Goal: Obtain resource: Obtain resource

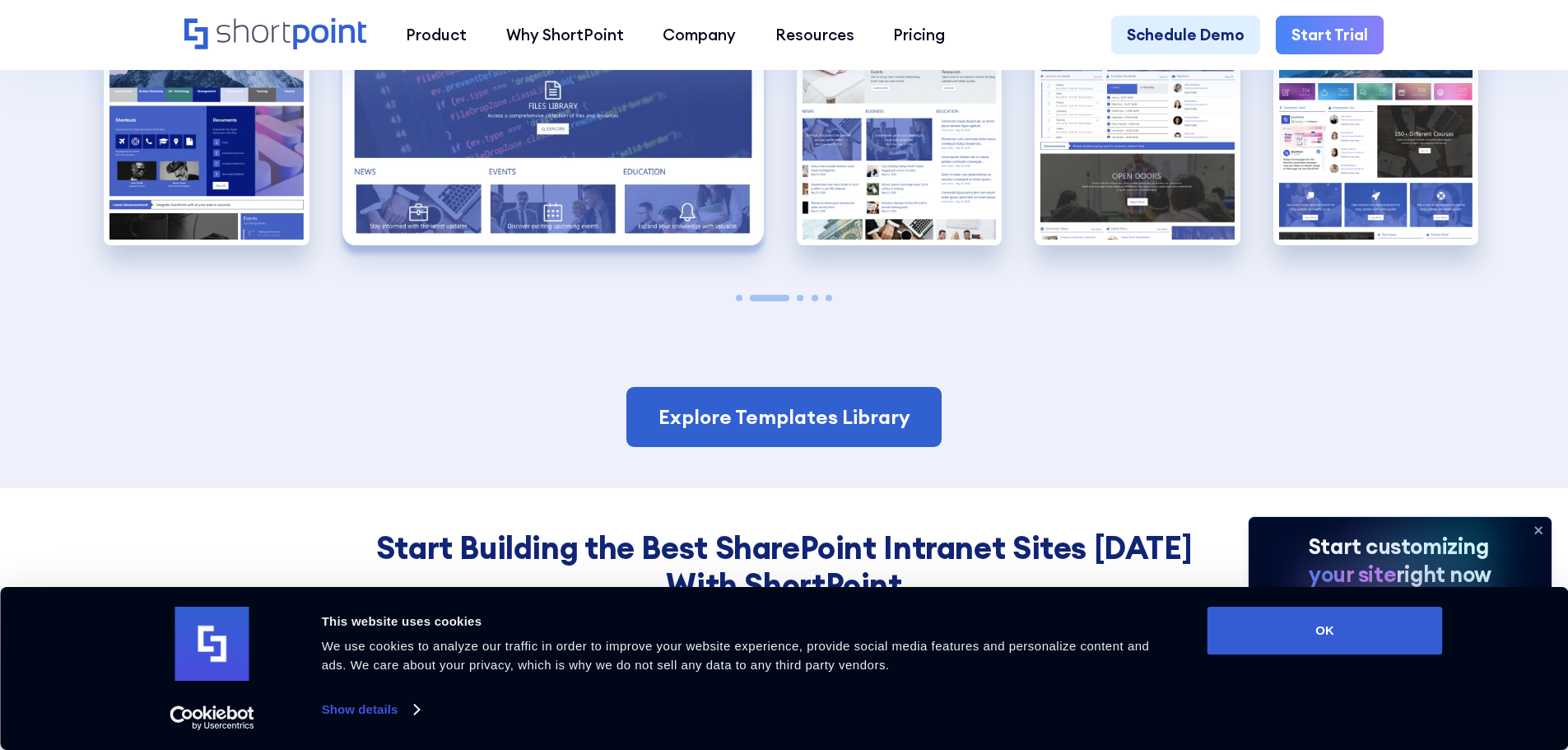
scroll to position [4280, 0]
click at [1539, 530] on icon at bounding box center [1538, 530] width 7 height 7
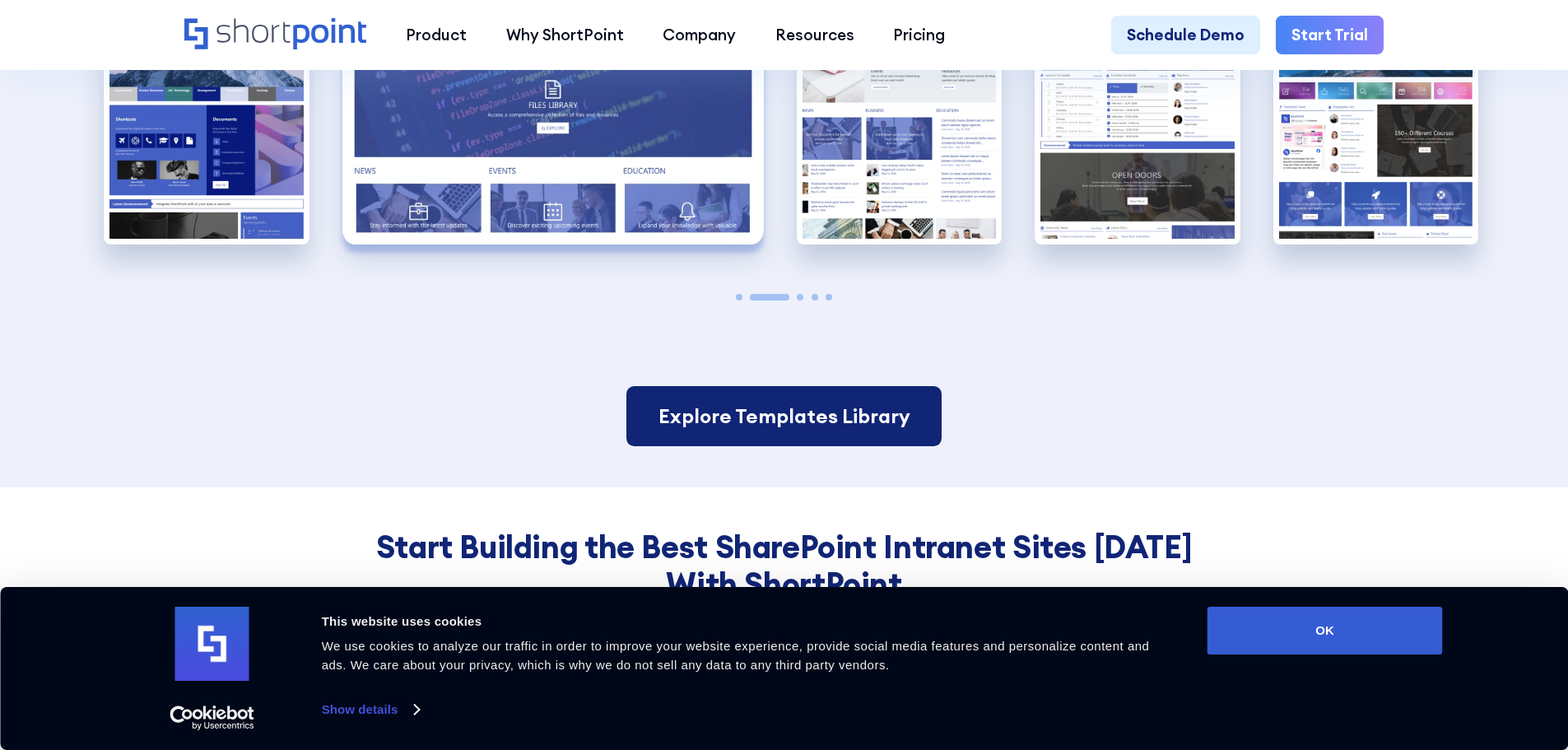
click at [781, 421] on link "Explore Templates Library" at bounding box center [784, 416] width 314 height 61
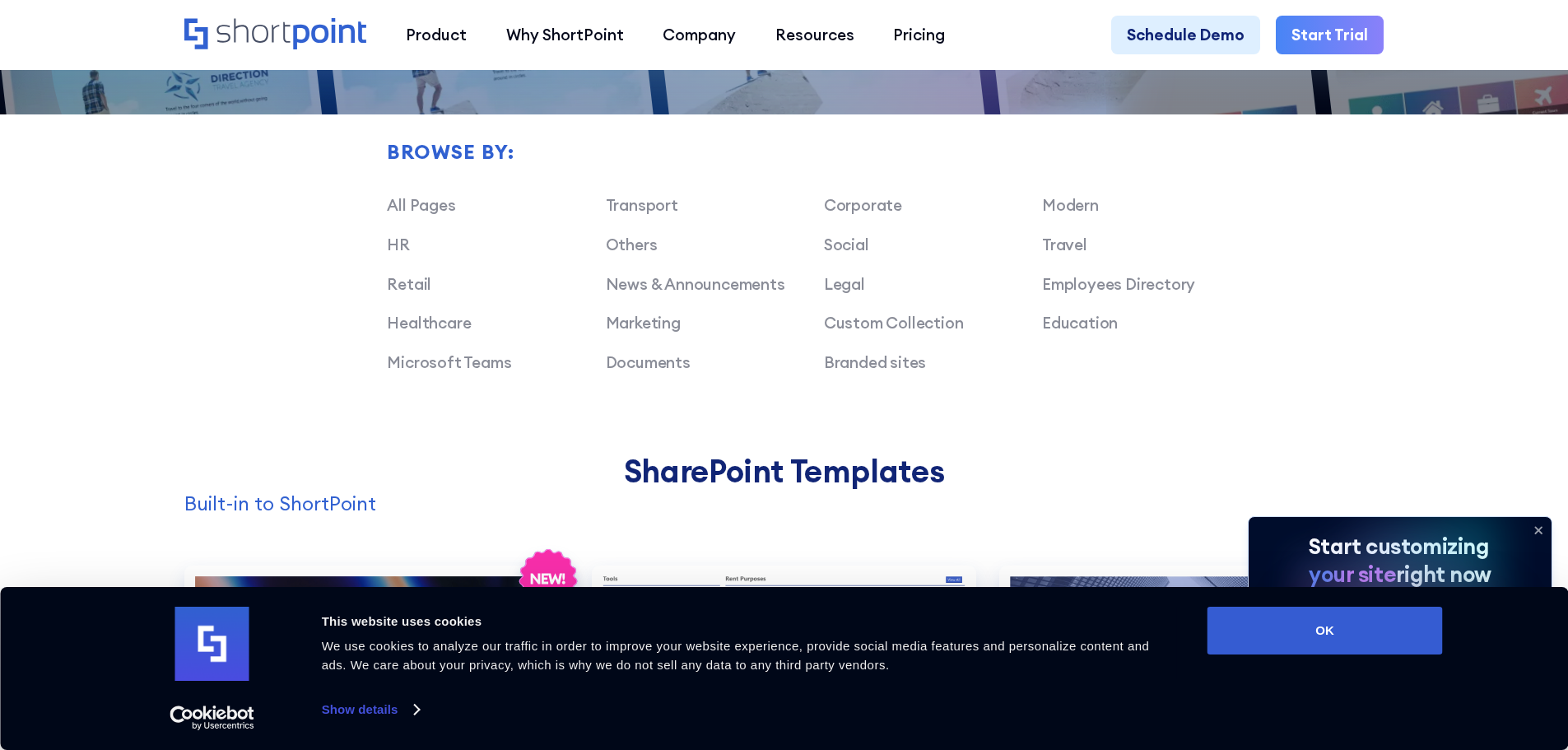
scroll to position [1317, 0]
click at [654, 372] on link "Documents" at bounding box center [647, 361] width 84 height 19
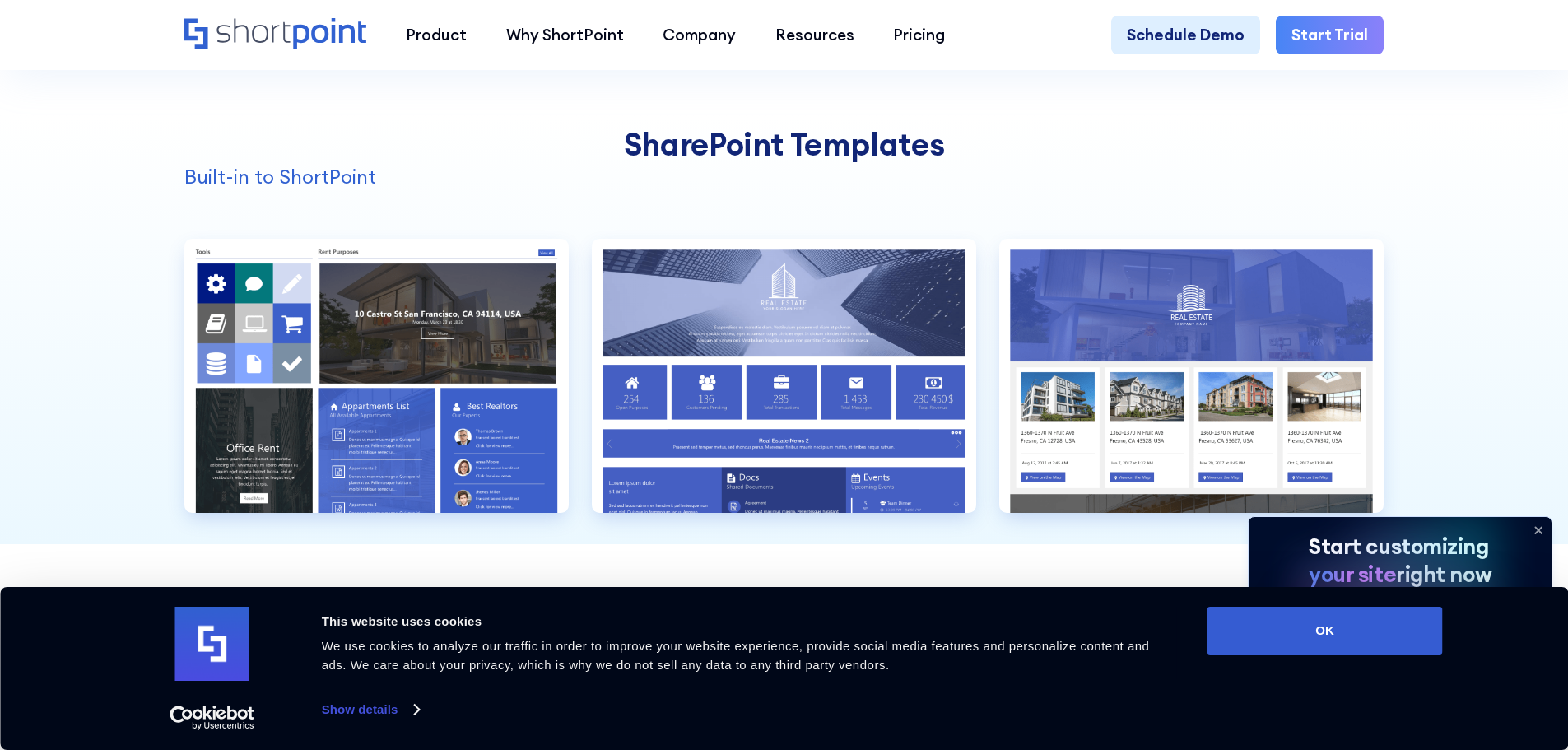
scroll to position [1729, 0]
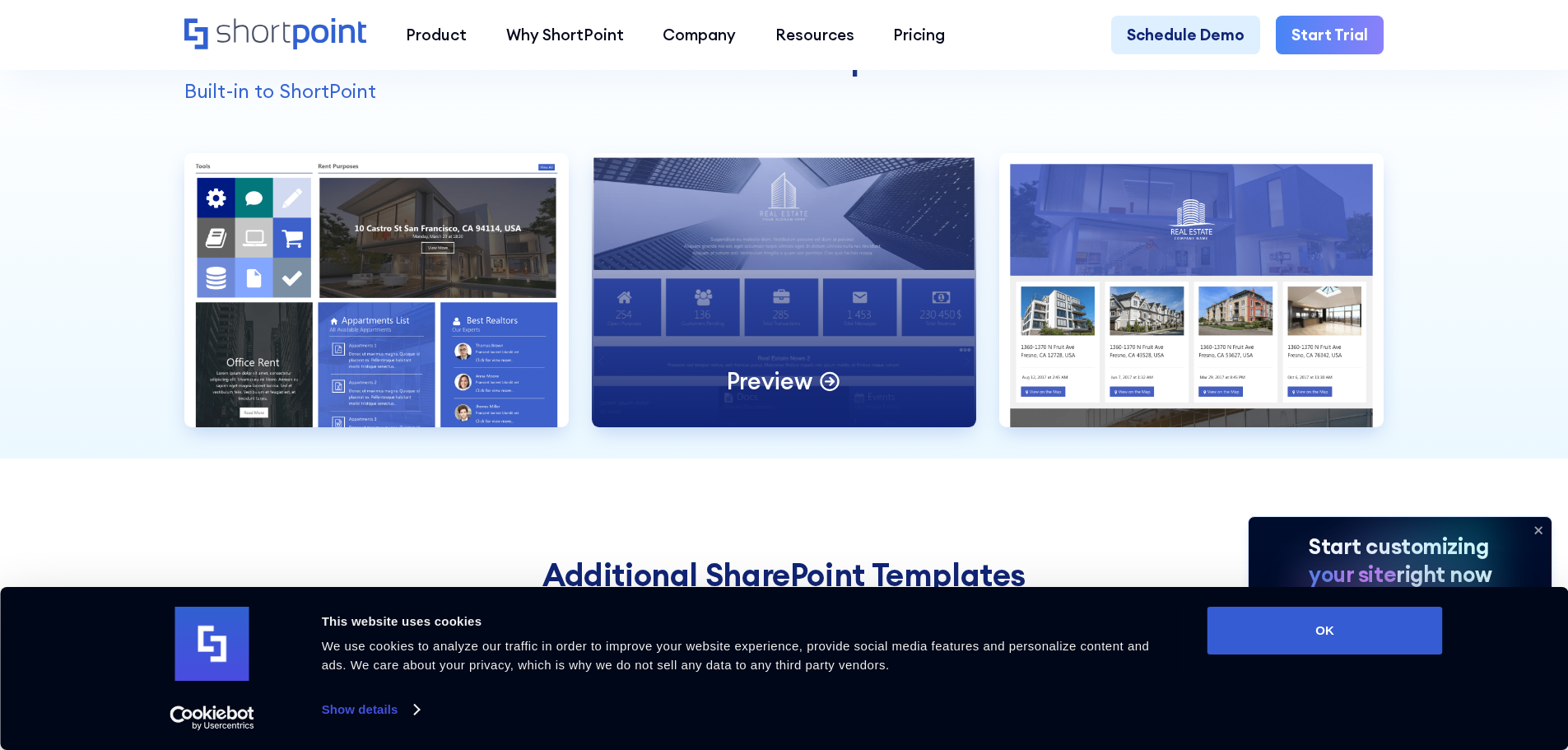
click at [901, 328] on div "Preview" at bounding box center [784, 290] width 384 height 275
